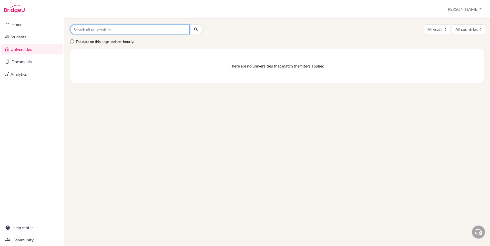
click at [123, 32] on input "Search all universities" at bounding box center [129, 30] width 119 height 10
click at [471, 31] on select "All countries" at bounding box center [468, 30] width 33 height 10
click at [160, 32] on input "Search all universities" at bounding box center [129, 30] width 119 height 10
type input "university of technology"
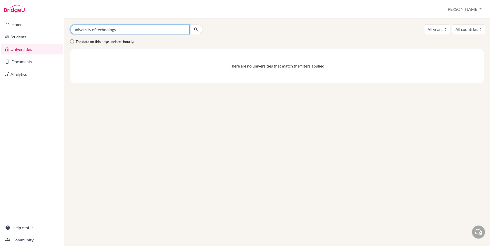
click at [189, 25] on button "submit" at bounding box center [196, 30] width 14 height 10
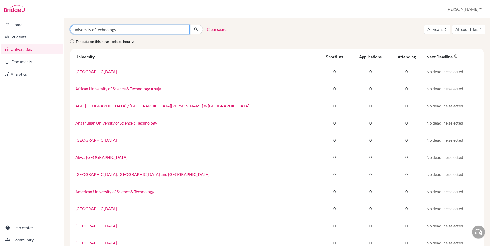
click at [156, 29] on input "university of technology" at bounding box center [129, 30] width 119 height 10
type input "[GEOGRAPHIC_DATA]"
click at [189, 25] on button "submit" at bounding box center [196, 30] width 14 height 10
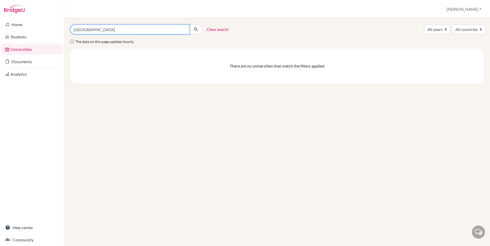
drag, startPoint x: 139, startPoint y: 31, endPoint x: 116, endPoint y: 32, distance: 22.9
click at [116, 32] on input "[GEOGRAPHIC_DATA]" at bounding box center [129, 30] width 119 height 10
type input "university of technology"
click at [189, 25] on button "submit" at bounding box center [196, 30] width 14 height 10
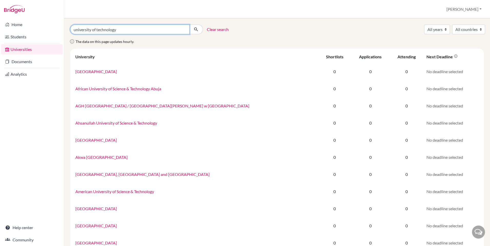
click at [170, 30] on input "university of technology" at bounding box center [129, 30] width 119 height 10
click at [175, 44] on div "The data on this page updates hourly." at bounding box center [276, 43] width 421 height 10
drag, startPoint x: 125, startPoint y: 32, endPoint x: 68, endPoint y: 36, distance: 56.8
click at [68, 36] on div "university of technology Clear search All years 2028 2027 2026 All countries Th…" at bounding box center [277, 132] width 426 height 228
type input "[GEOGRAPHIC_DATA]"
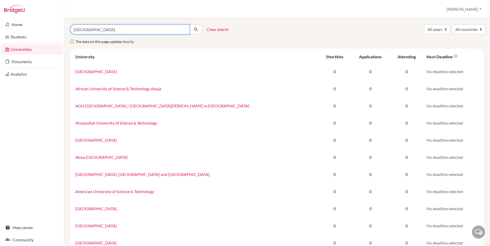
click at [189, 25] on button "submit" at bounding box center [196, 30] width 14 height 10
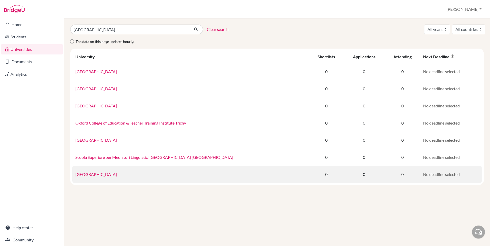
click at [99, 174] on link "[GEOGRAPHIC_DATA]" at bounding box center [96, 174] width 42 height 5
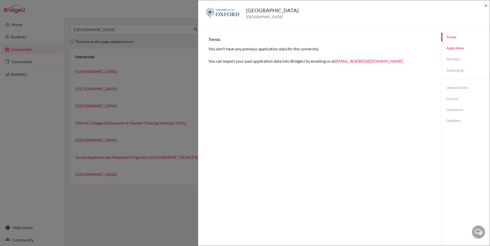
click at [456, 49] on link "Applications" at bounding box center [465, 48] width 48 height 9
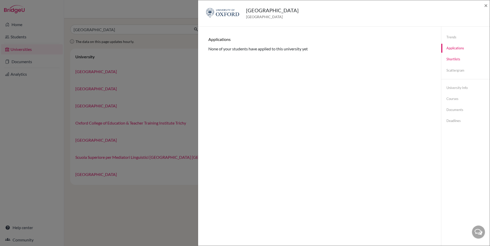
click at [454, 60] on link "Shortlists" at bounding box center [465, 59] width 48 height 9
click at [453, 71] on link "Scattergram" at bounding box center [465, 70] width 48 height 9
click at [449, 85] on link "University info" at bounding box center [465, 88] width 48 height 9
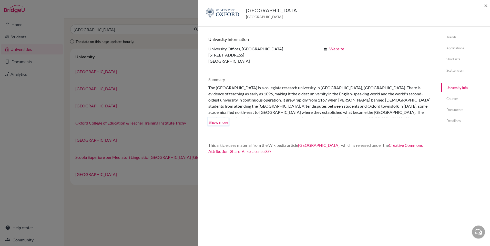
click at [221, 120] on button "Show more" at bounding box center [218, 122] width 20 height 8
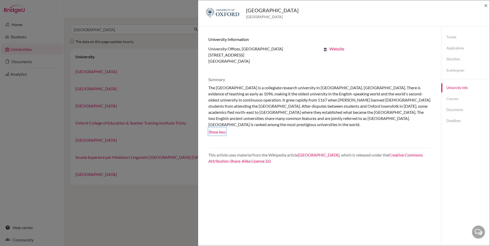
click at [225, 128] on button "Show less" at bounding box center [217, 132] width 18 height 8
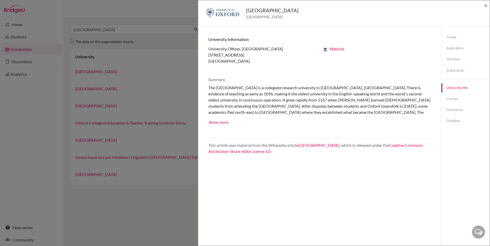
click at [225, 127] on div "University information University Offices, [GEOGRAPHIC_DATA] [GEOGRAPHIC_DATA] …" at bounding box center [319, 96] width 222 height 118
click at [452, 103] on link "Courses" at bounding box center [465, 99] width 48 height 9
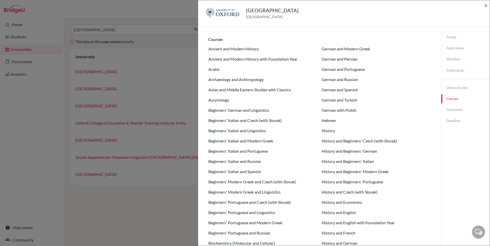
click at [172, 44] on div "[GEOGRAPHIC_DATA] [GEOGRAPHIC_DATA] × Trends You don’t have any previous applic…" at bounding box center [245, 123] width 490 height 246
